Goal: Task Accomplishment & Management: Manage account settings

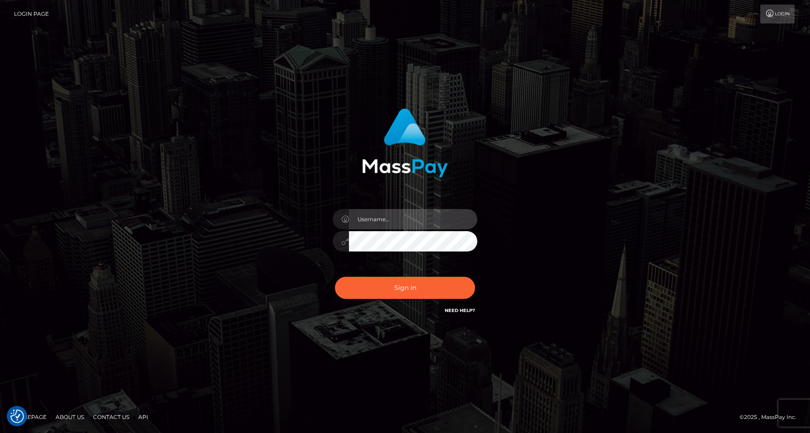
type input "Jordan Yallen"
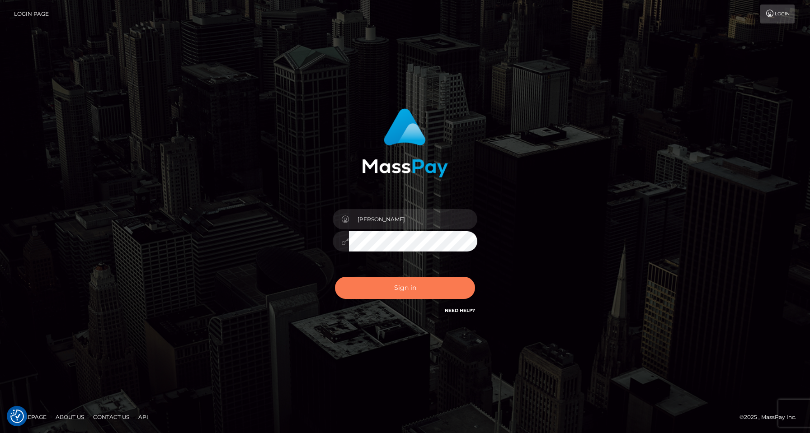
click at [397, 286] on button "Sign in" at bounding box center [405, 288] width 140 height 22
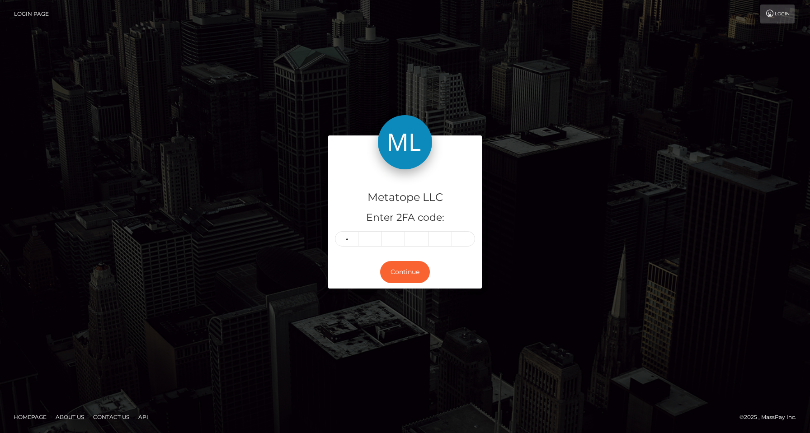
type input "5"
type input "2"
type input "3"
type input "6"
type input "0"
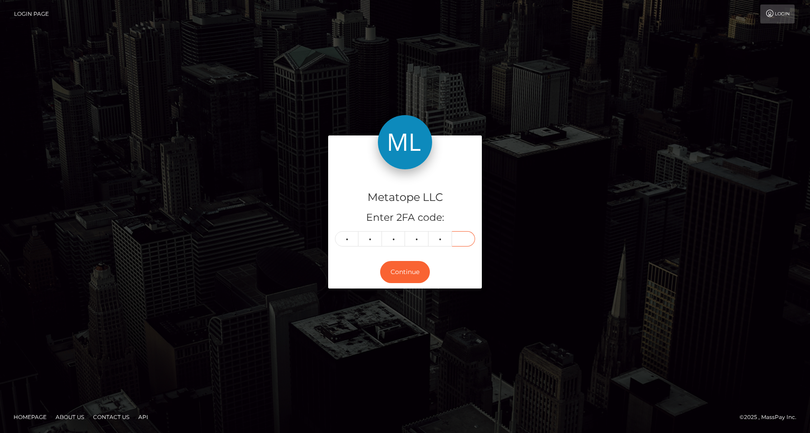
type input "7"
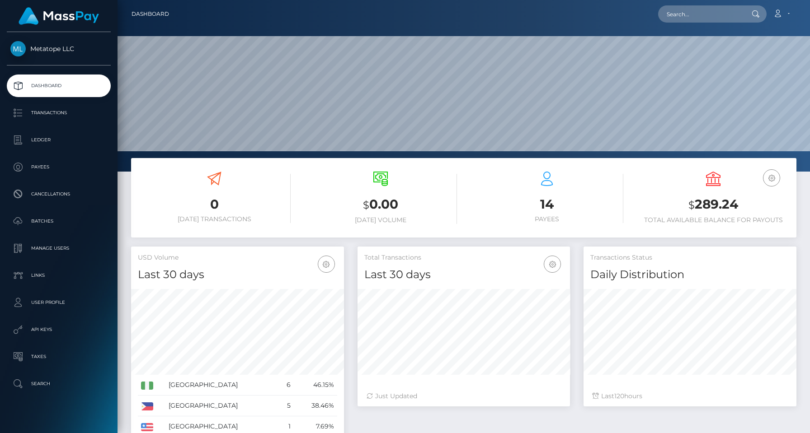
scroll to position [160, 212]
click at [42, 221] on p "Batches" at bounding box center [58, 222] width 97 height 14
